Goal: Find specific page/section: Find specific page/section

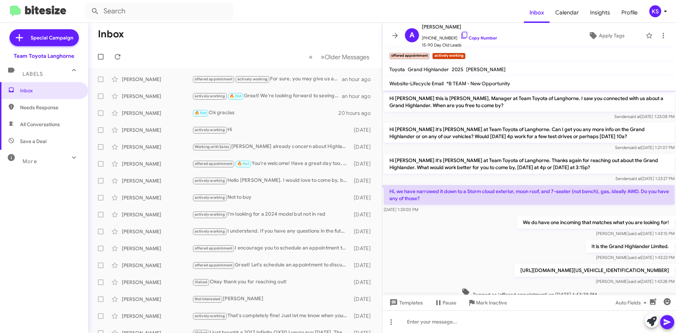
scroll to position [187, 0]
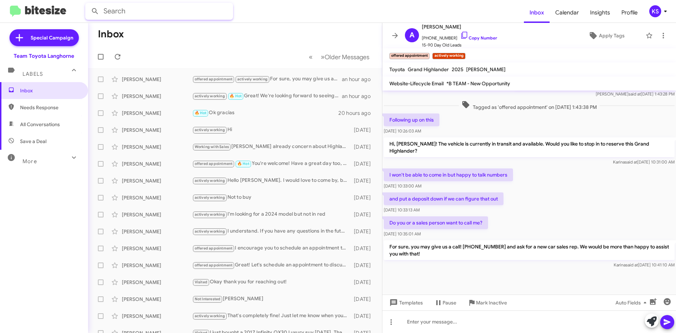
click at [141, 9] on input "text" at bounding box center [159, 11] width 148 height 17
click at [88, 4] on button at bounding box center [95, 11] width 14 height 14
click at [160, 9] on input "toon" at bounding box center [159, 11] width 148 height 17
click at [97, 12] on icon at bounding box center [95, 11] width 8 height 8
click at [117, 58] on icon at bounding box center [117, 56] width 8 height 8
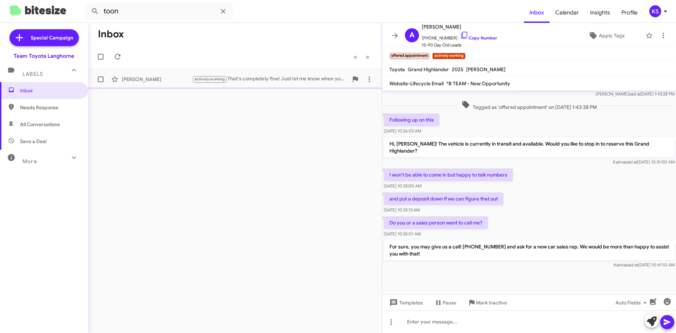
click at [144, 85] on div "[PERSON_NAME] actively working That's completely fine! Just let me know when yo…" at bounding box center [235, 79] width 283 height 14
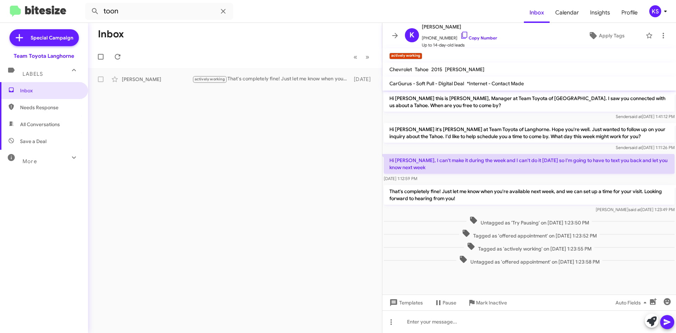
click at [38, 124] on span "All Conversations" at bounding box center [40, 124] width 40 height 7
type input "in:all-conversations"
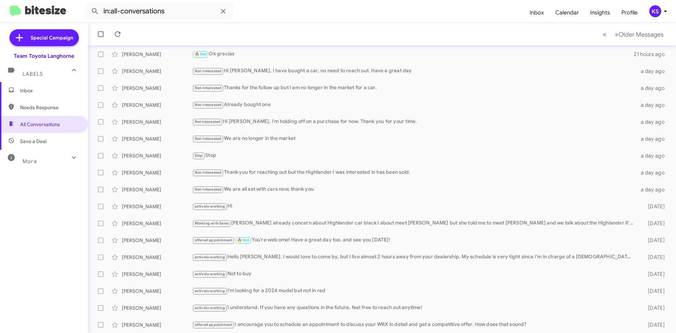
scroll to position [76, 0]
click at [256, 52] on div "🔥 Hot Ok gracias" at bounding box center [417, 54] width 450 height 8
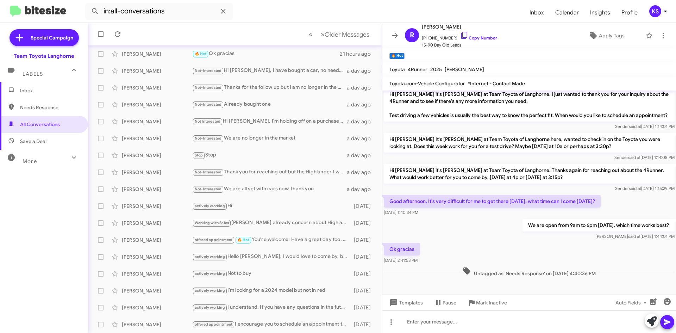
scroll to position [288, 0]
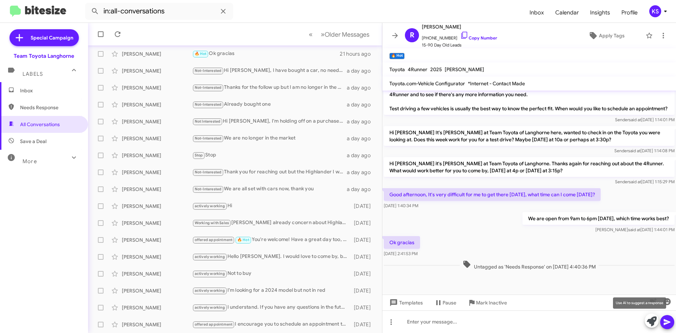
click at [652, 323] on icon at bounding box center [651, 321] width 10 height 10
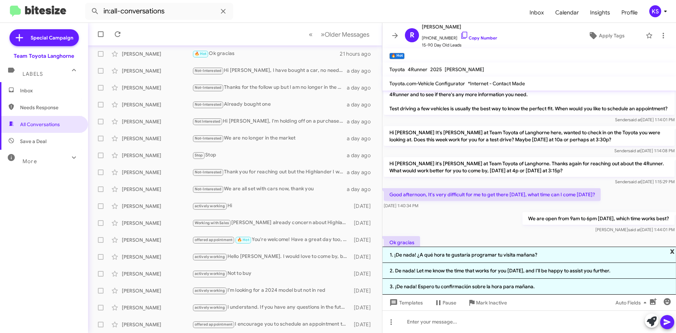
click at [673, 250] on span "x" at bounding box center [672, 250] width 5 height 8
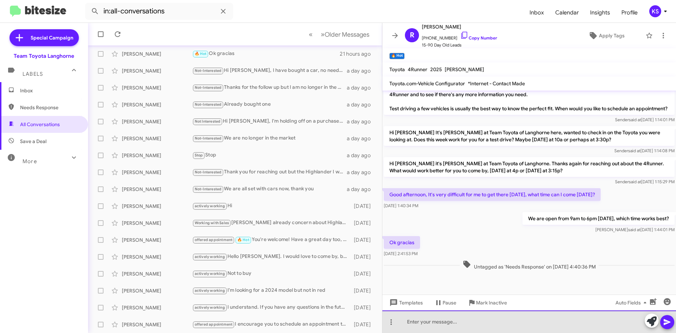
click at [449, 322] on div at bounding box center [528, 321] width 293 height 23
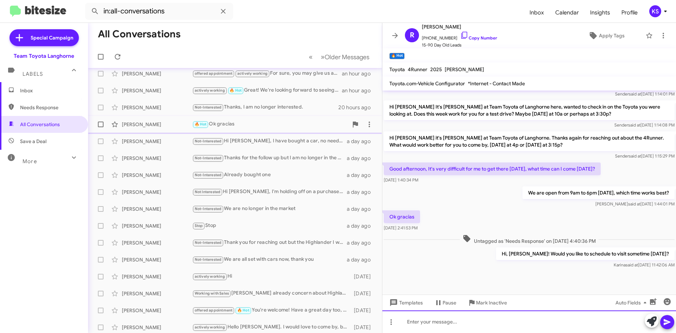
scroll to position [0, 0]
